Goal: Download file/media

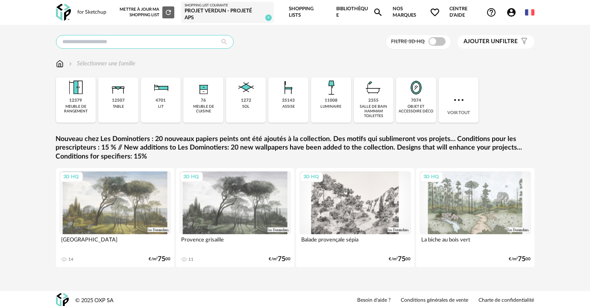
click at [127, 40] on input "text" at bounding box center [145, 42] width 178 height 14
type input "*"
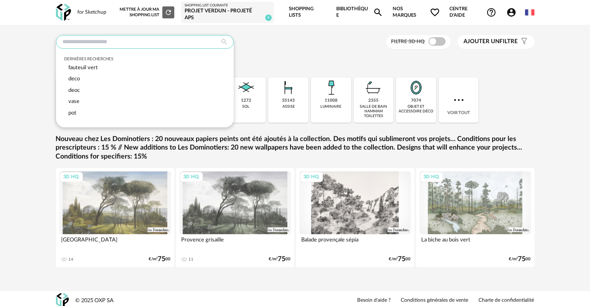
type input "*"
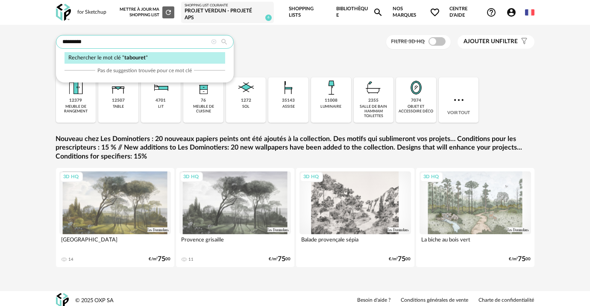
type input "********"
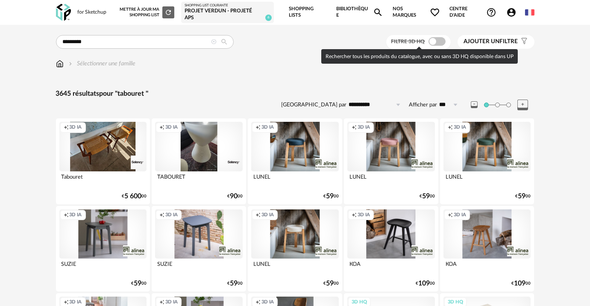
click at [434, 37] on span at bounding box center [437, 41] width 17 height 9
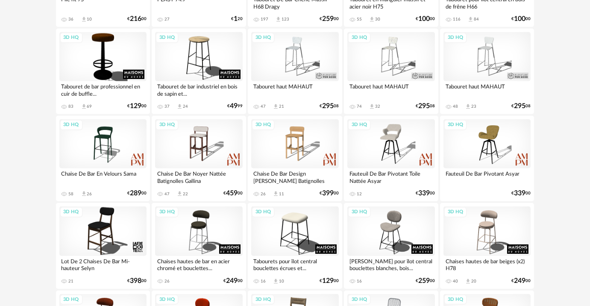
scroll to position [932, 0]
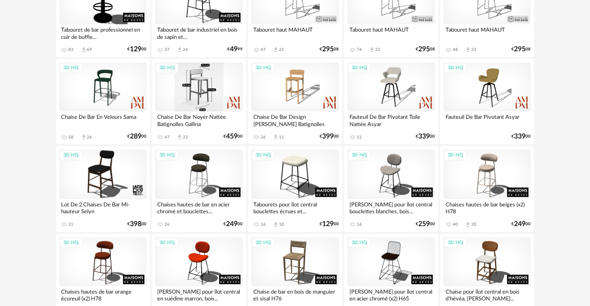
click at [204, 92] on div "3D HQ" at bounding box center [199, 86] width 88 height 49
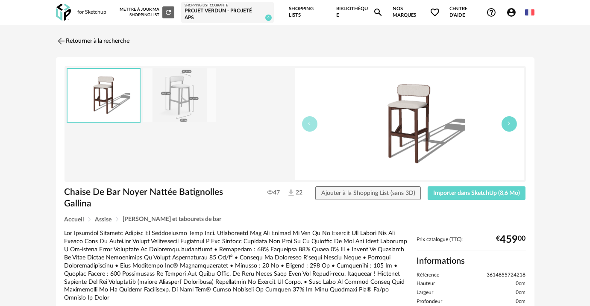
click at [514, 123] on button "button" at bounding box center [509, 123] width 15 height 15
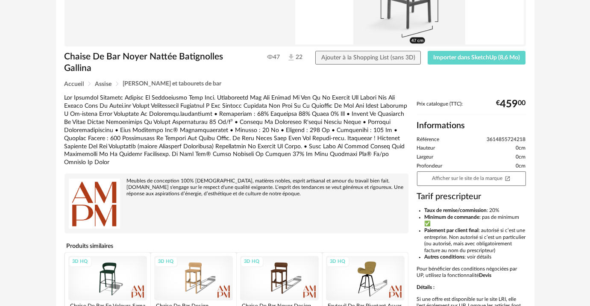
scroll to position [155, 0]
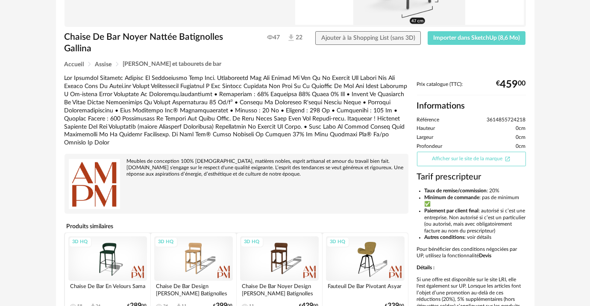
click at [462, 152] on link "Afficher sur le site de la marque Open In New icon" at bounding box center [471, 159] width 109 height 15
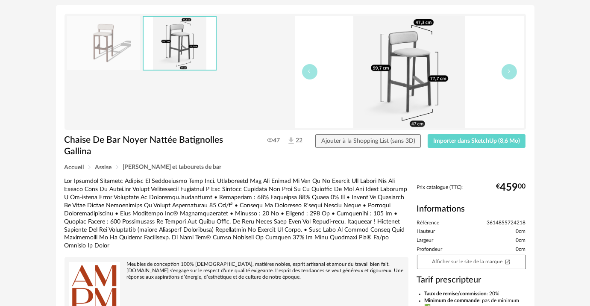
scroll to position [38, 0]
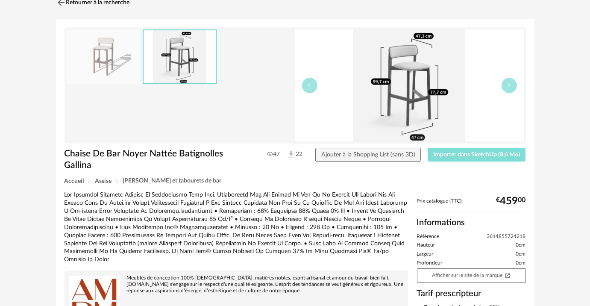
click at [445, 152] on span "Importer dans SketchUp (8,6 Mo)" at bounding box center [476, 155] width 87 height 6
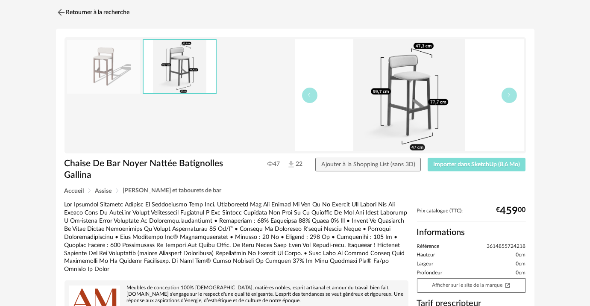
scroll to position [0, 0]
